Goal: Task Accomplishment & Management: Use online tool/utility

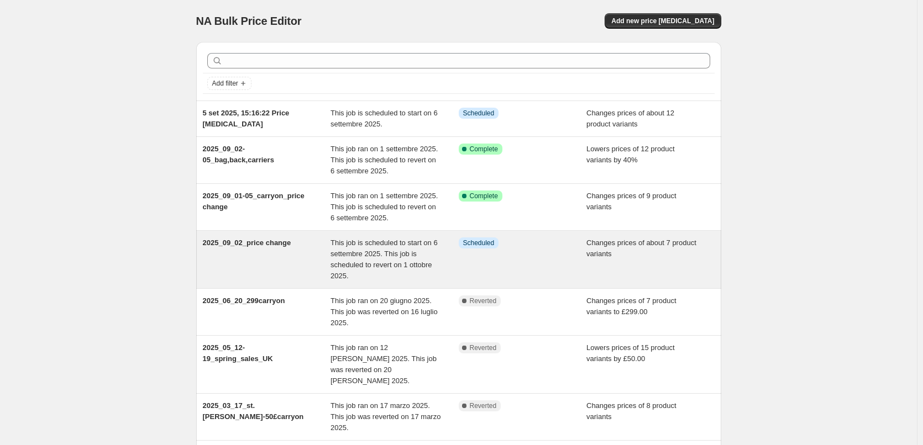
click at [539, 256] on div "Info Scheduled" at bounding box center [523, 260] width 128 height 44
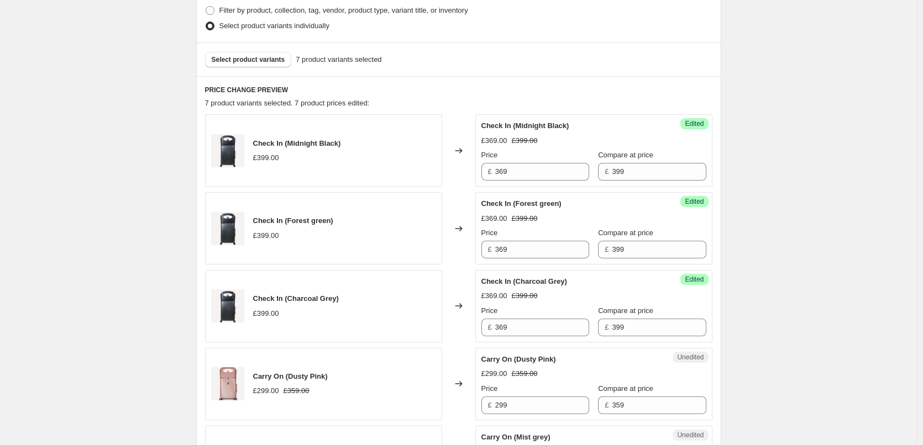
scroll to position [331, 0]
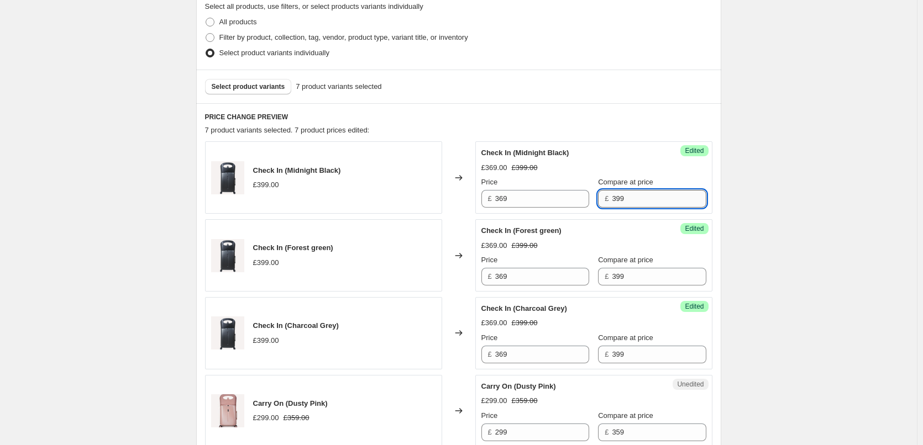
drag, startPoint x: 623, startPoint y: 198, endPoint x: 605, endPoint y: 198, distance: 18.2
click at [612, 198] on input "399" at bounding box center [659, 199] width 94 height 18
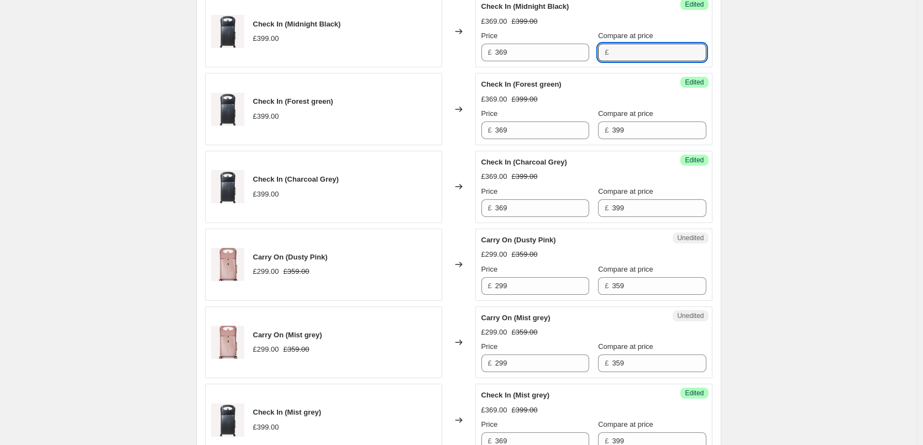
scroll to position [497, 0]
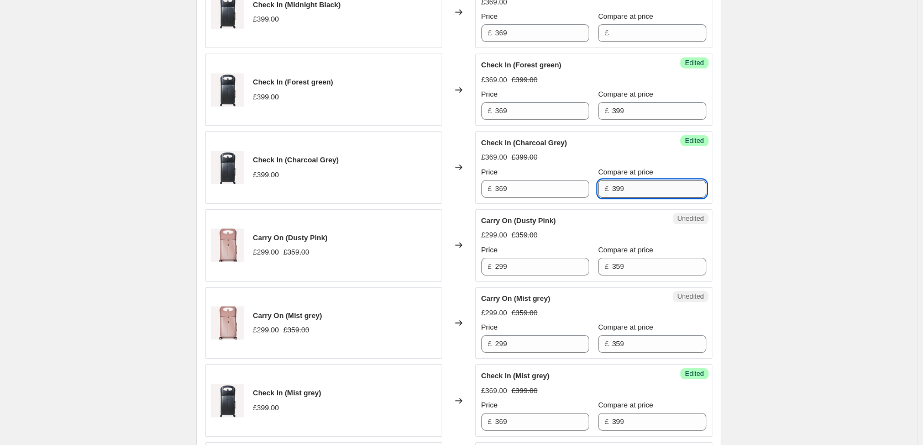
drag, startPoint x: 634, startPoint y: 192, endPoint x: 605, endPoint y: 189, distance: 29.4
click at [612, 189] on input "399" at bounding box center [659, 189] width 94 height 18
drag, startPoint x: 620, startPoint y: 345, endPoint x: 641, endPoint y: 344, distance: 21.6
click at [641, 344] on input "359" at bounding box center [659, 344] width 94 height 18
click at [614, 35] on input "Compare at price" at bounding box center [659, 33] width 94 height 18
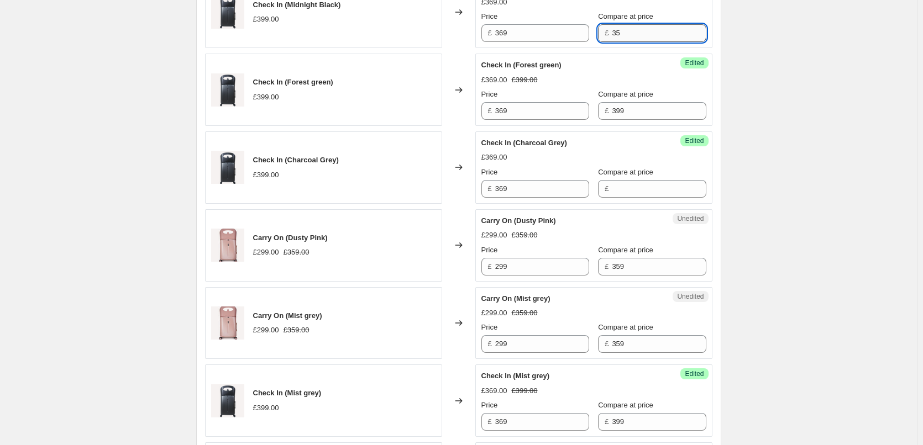
type input "359"
drag, startPoint x: 622, startPoint y: 35, endPoint x: 594, endPoint y: 33, distance: 27.7
click at [598, 33] on div "£ 359" at bounding box center [652, 33] width 108 height 18
type input "399"
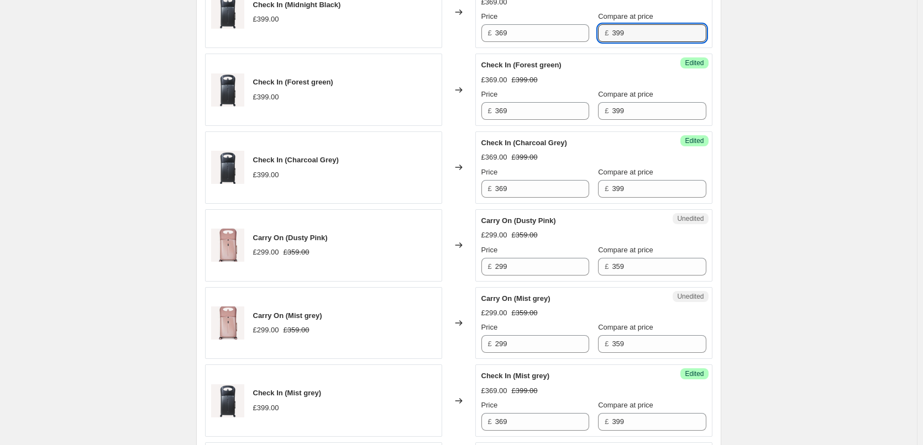
click at [740, 185] on div "2025_09_02_price change. This page is ready 2025_09_02_price change Info Schedu…" at bounding box center [458, 236] width 917 height 1467
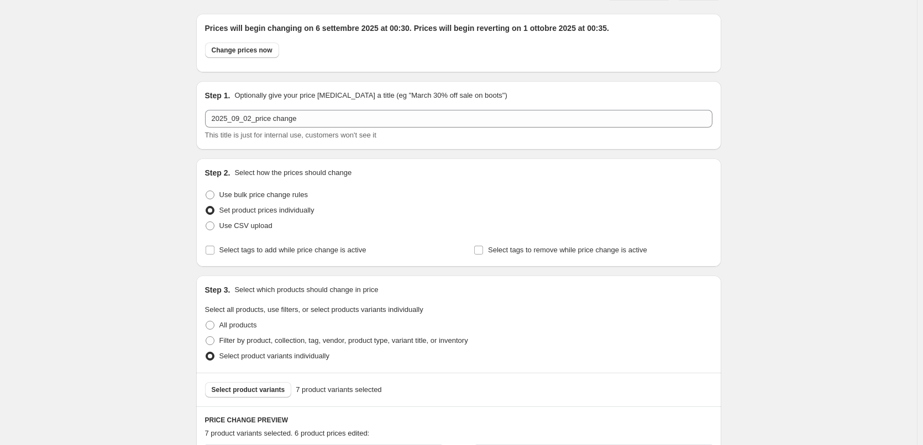
scroll to position [0, 0]
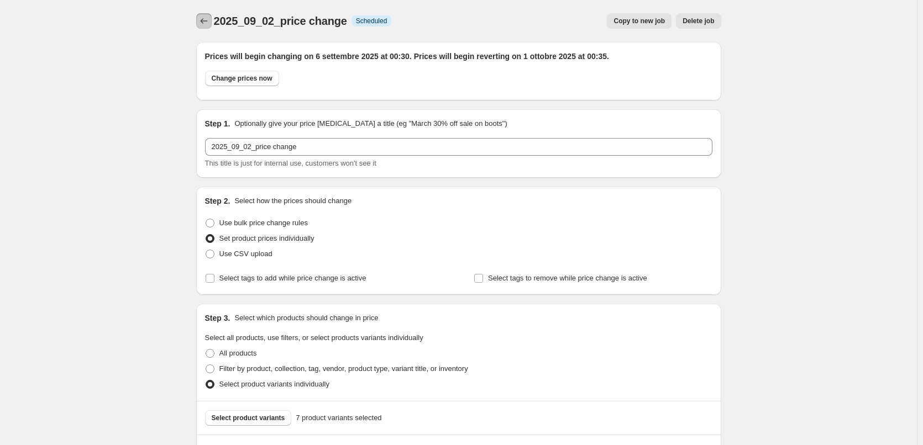
click at [204, 18] on icon "Price change jobs" at bounding box center [203, 20] width 11 height 11
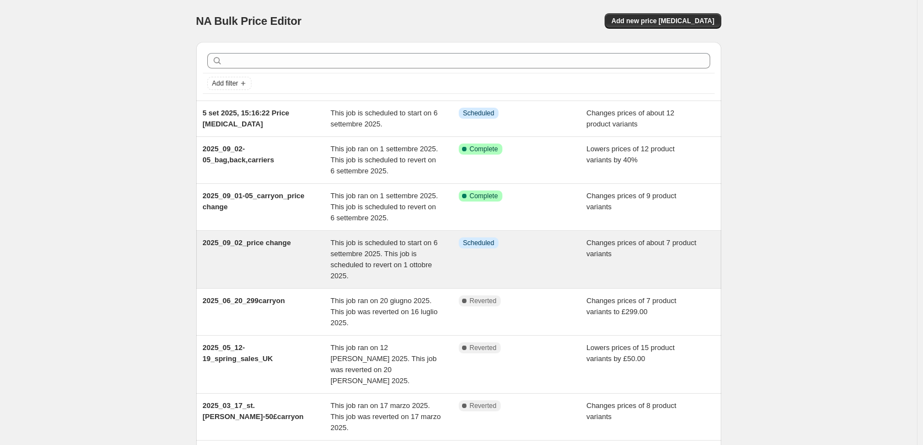
click at [431, 256] on div "This job is scheduled to start on 6 settembre 2025. This job is scheduled to re…" at bounding box center [394, 260] width 128 height 44
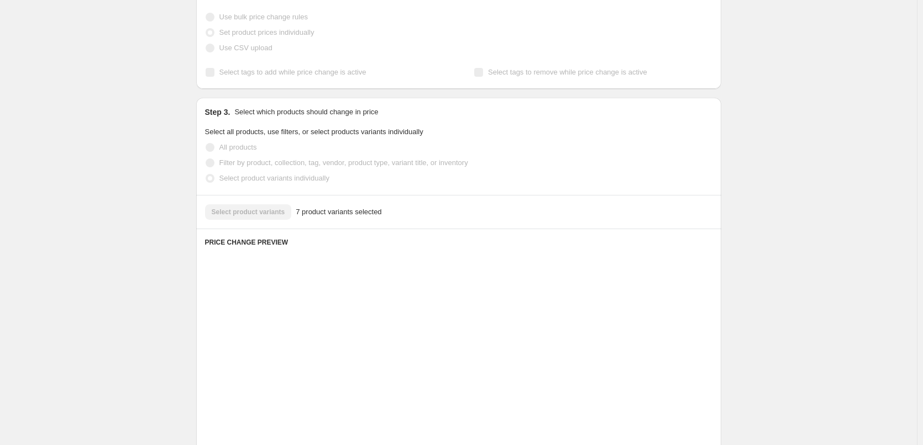
scroll to position [221, 0]
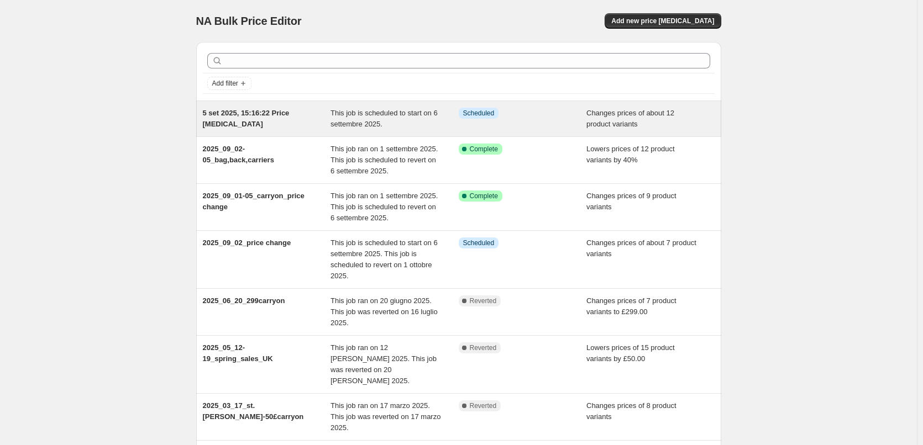
click at [532, 117] on div "Info Scheduled" at bounding box center [515, 113] width 112 height 11
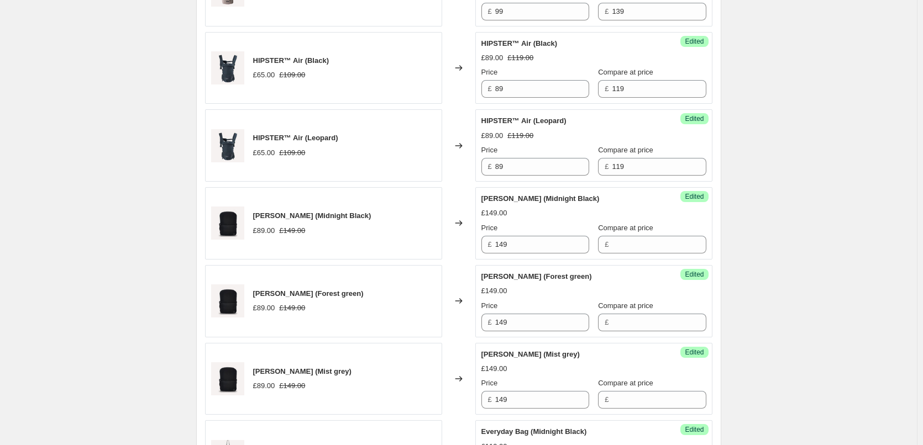
scroll to position [608, 0]
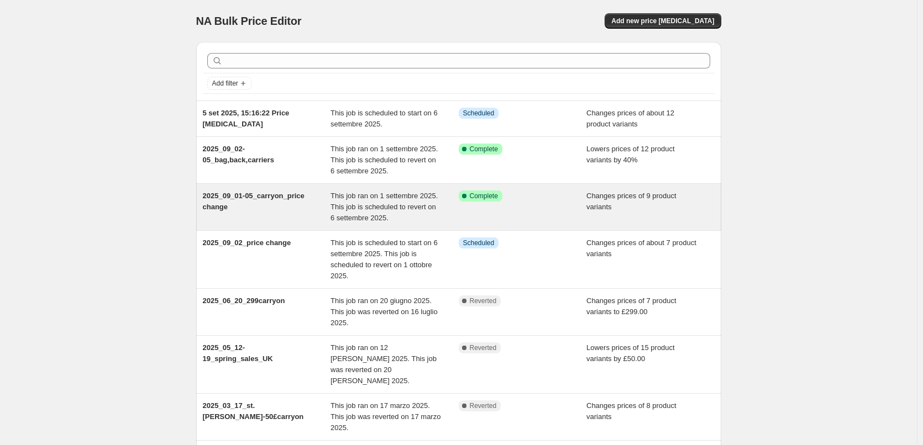
click at [396, 207] on span "This job ran on 1 settembre 2025. This job is scheduled to revert on 6 settembr…" at bounding box center [383, 207] width 107 height 30
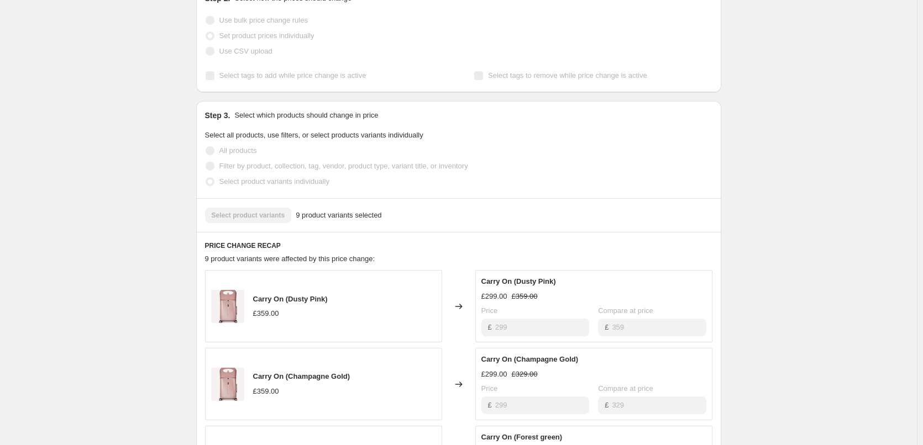
scroll to position [62, 0]
